Goal: Find specific page/section: Find specific page/section

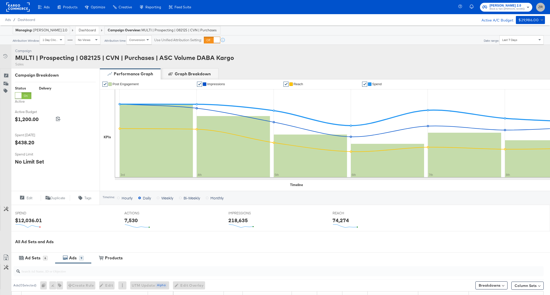
click at [540, 5] on span "ZR" at bounding box center [540, 7] width 5 height 6
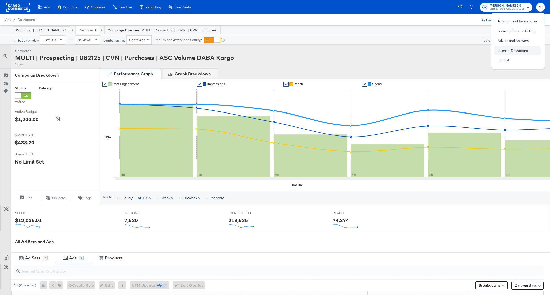
click at [521, 49] on link "Internal Dashboard" at bounding box center [513, 50] width 38 height 9
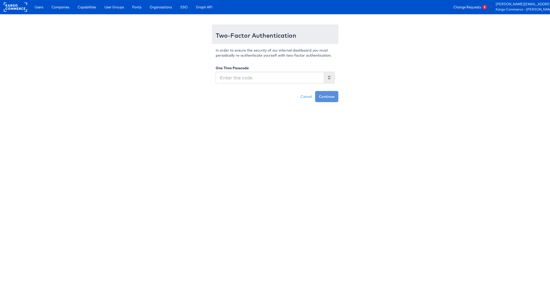
click at [275, 77] on input "text" at bounding box center [270, 78] width 109 height 12
type input "068118"
click at [315, 91] on button "Continue" at bounding box center [326, 96] width 23 height 11
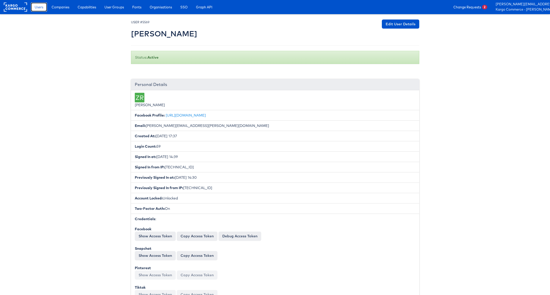
click at [39, 8] on span "Users" at bounding box center [39, 7] width 9 height 5
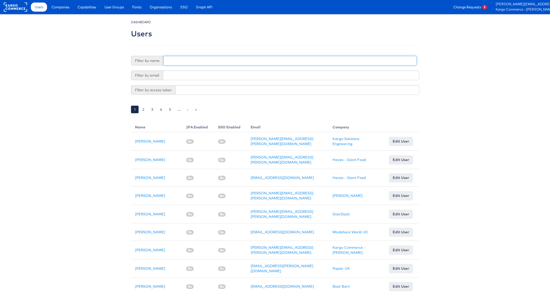
click at [175, 60] on input "text" at bounding box center [290, 61] width 254 height 10
type input "Sanja"
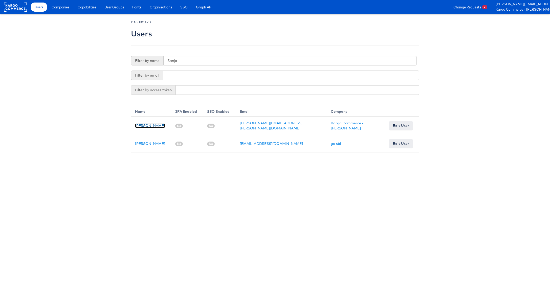
click at [153, 126] on link "[PERSON_NAME]" at bounding box center [150, 125] width 30 height 5
